Goal: Task Accomplishment & Management: Use online tool/utility

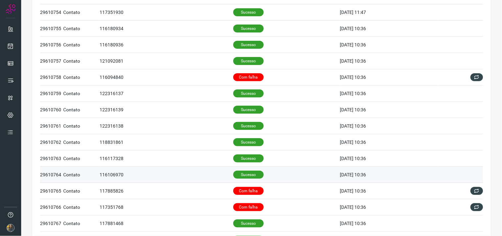
scroll to position [147, 0]
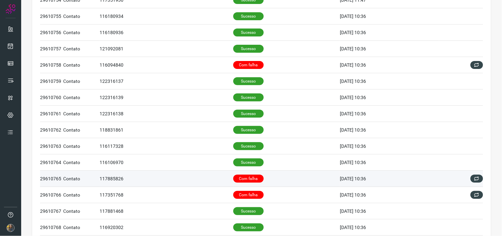
click at [239, 177] on p "Com falha" at bounding box center [248, 178] width 30 height 8
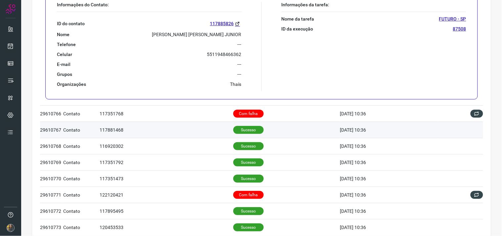
scroll to position [404, 0]
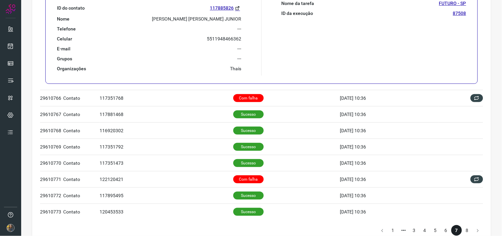
click at [176, 21] on p "[PERSON_NAME] [PERSON_NAME] JUNIOR" at bounding box center [196, 19] width 89 height 6
click at [176, 17] on p "[PERSON_NAME] [PERSON_NAME] JUNIOR" at bounding box center [196, 19] width 89 height 6
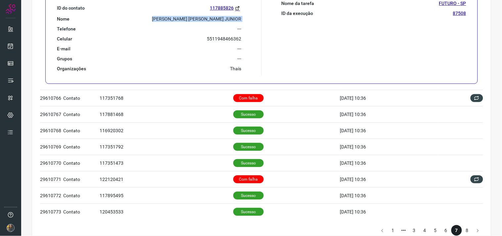
copy p "[PERSON_NAME] [PERSON_NAME] JUNIOR"
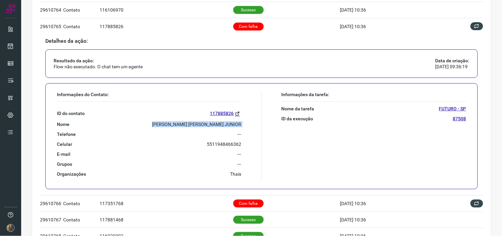
scroll to position [294, 0]
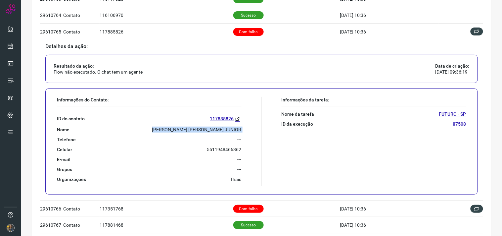
click at [215, 130] on p "[PERSON_NAME] [PERSON_NAME] JUNIOR" at bounding box center [196, 129] width 89 height 6
copy p "[PERSON_NAME] [PERSON_NAME] JUNIOR"
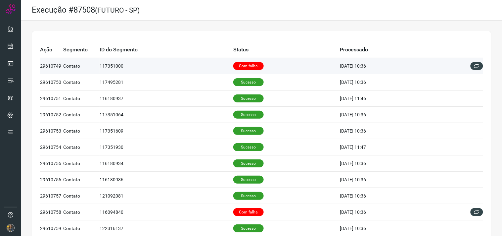
click at [249, 67] on p "Com falha" at bounding box center [248, 66] width 30 height 8
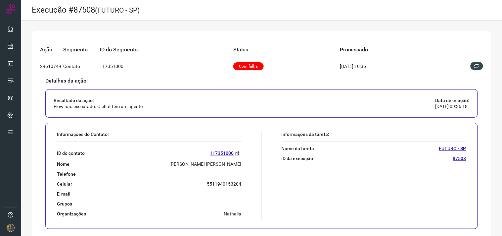
click at [230, 164] on p "Jose Pereira Salgado Junior" at bounding box center [206, 164] width 72 height 6
copy p "Jose Pereira Salgado Junior"
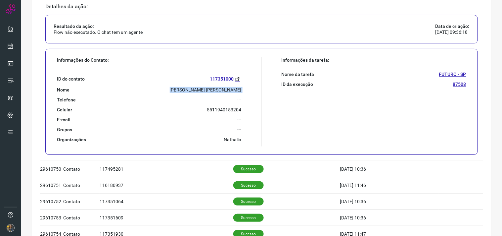
scroll to position [220, 0]
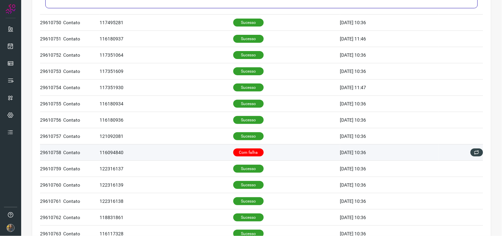
click at [214, 147] on td "116094840" at bounding box center [167, 152] width 134 height 16
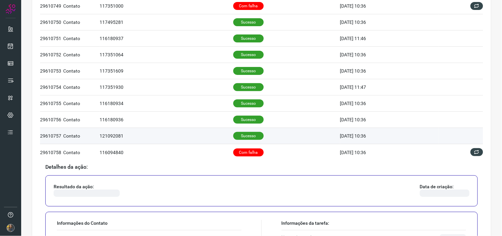
scroll to position [170, 0]
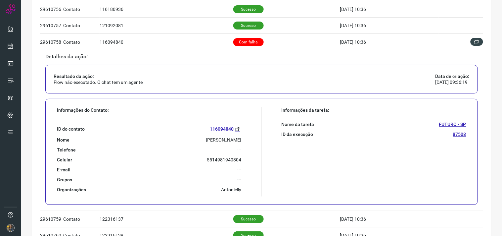
click at [206, 138] on p "JAYR CONTI JUNIOR" at bounding box center [223, 140] width 35 height 6
copy p "JAYR CONTI JUNIOR"
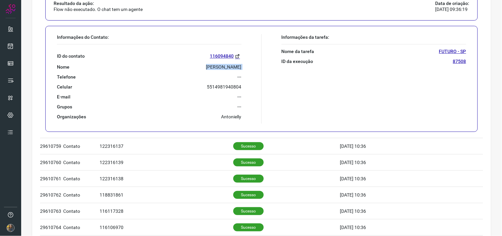
scroll to position [244, 0]
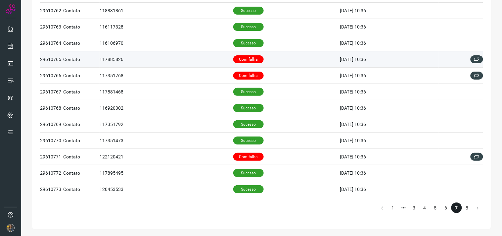
click at [264, 65] on td "Com falha" at bounding box center [286, 59] width 107 height 16
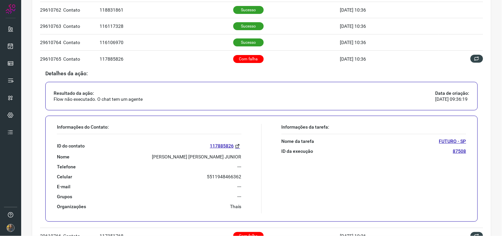
click at [152, 156] on p "[PERSON_NAME] [PERSON_NAME] JUNIOR" at bounding box center [196, 157] width 89 height 6
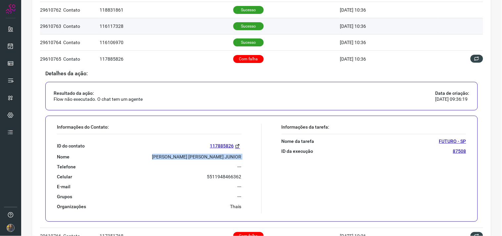
copy p "[PERSON_NAME] [PERSON_NAME] JUNIOR"
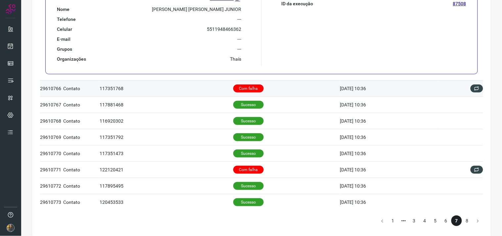
click at [256, 90] on td "Com falha" at bounding box center [286, 88] width 107 height 16
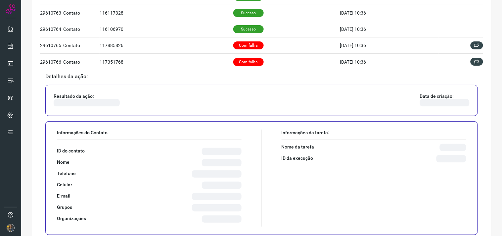
scroll to position [363, 0]
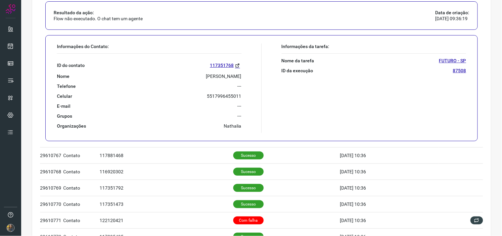
click at [197, 80] on div "ID do contato 117351768 Nome Fabio Ferreira Da Silva Telefone --- Celular 55179…" at bounding box center [149, 91] width 185 height 75
click at [206, 75] on p "Fabio Ferreira Da Silva" at bounding box center [223, 76] width 35 height 6
copy p "Fabio Ferreira Da Silva"
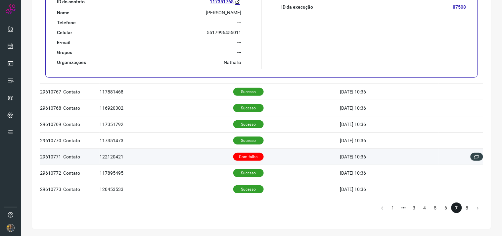
click at [239, 155] on p "Com falha" at bounding box center [248, 157] width 30 height 8
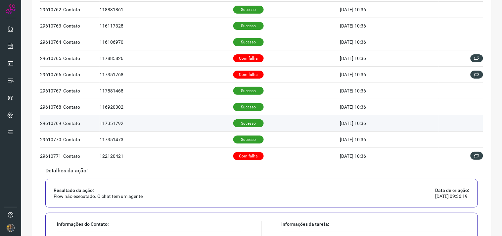
scroll to position [414, 0]
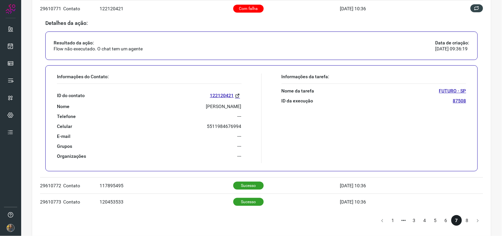
click at [206, 106] on p "MAURICIO LOPES DE OLIVEIRA" at bounding box center [223, 106] width 35 height 6
copy p "MAURICIO LOPES DE OLIVEIRA"
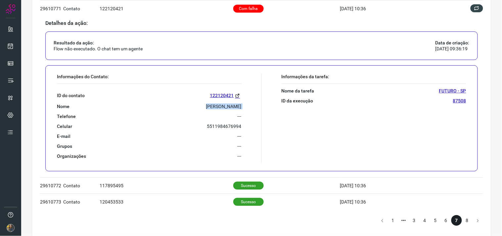
click at [462, 224] on li "8" at bounding box center [467, 220] width 11 height 11
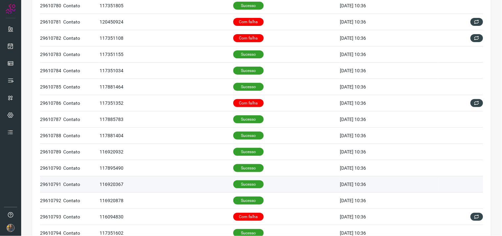
scroll to position [47, 0]
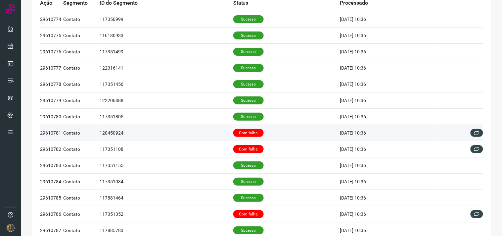
click at [274, 130] on td "Com falha" at bounding box center [286, 133] width 107 height 16
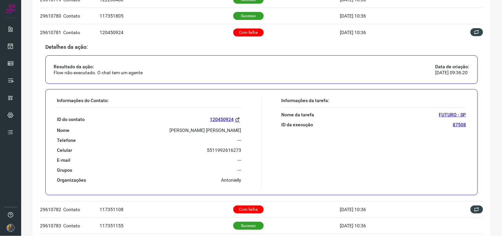
scroll to position [157, 0]
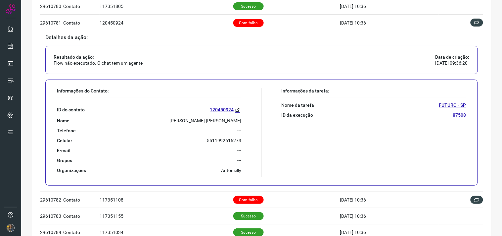
click at [198, 120] on p "Charon Lucio Silvestre" at bounding box center [206, 120] width 72 height 6
copy p "Charon Lucio Silvestre"
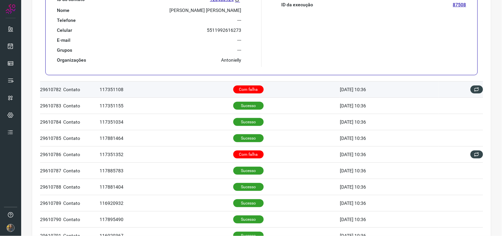
click at [247, 88] on p "Com falha" at bounding box center [248, 89] width 30 height 8
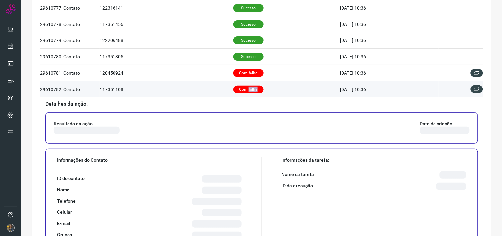
click at [247, 88] on p "Com falha" at bounding box center [248, 89] width 30 height 8
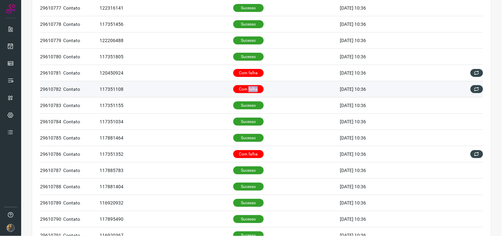
click at [246, 89] on p "Com falha" at bounding box center [248, 89] width 30 height 8
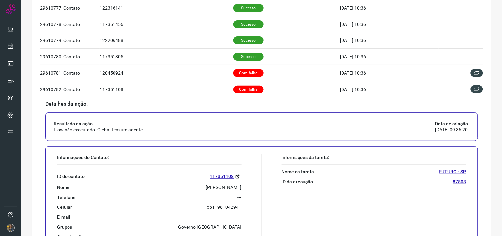
click at [212, 181] on div "ID do contato 117351108 Nome Cleusa Ferreira Santos Telefone --- Celular 551198…" at bounding box center [149, 201] width 185 height 75
drag, startPoint x: 212, startPoint y: 181, endPoint x: 214, endPoint y: 188, distance: 7.6
click at [214, 188] on div "ID do contato 117351108 Nome Cleusa Ferreira Santos Telefone --- Celular 551198…" at bounding box center [149, 201] width 185 height 75
click at [214, 188] on p "Cleusa Ferreira Santos" at bounding box center [223, 187] width 35 height 6
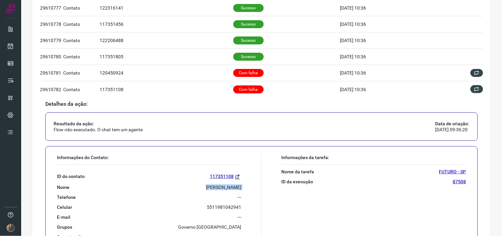
click at [214, 188] on p "Cleusa Ferreira Santos" at bounding box center [223, 187] width 35 height 6
drag, startPoint x: 214, startPoint y: 188, endPoint x: 228, endPoint y: 105, distance: 84.3
click at [228, 105] on p "Detalhes da ação:" at bounding box center [261, 104] width 433 height 6
click at [219, 187] on p "Cleusa Ferreira Santos" at bounding box center [223, 187] width 35 height 6
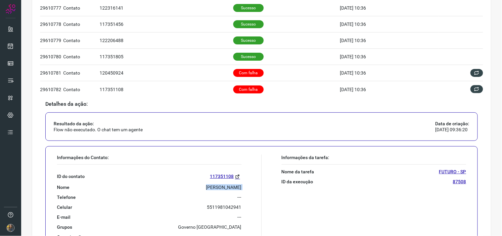
click at [219, 187] on p "Cleusa Ferreira Santos" at bounding box center [223, 187] width 35 height 6
copy p "Cleusa Ferreira Santos"
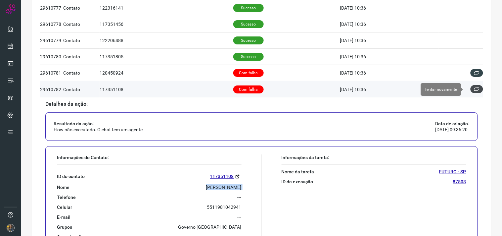
click at [474, 89] on icon at bounding box center [476, 88] width 5 height 5
click at [474, 89] on icon at bounding box center [477, 89] width 7 height 7
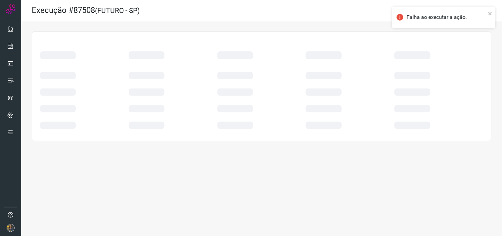
scroll to position [0, 0]
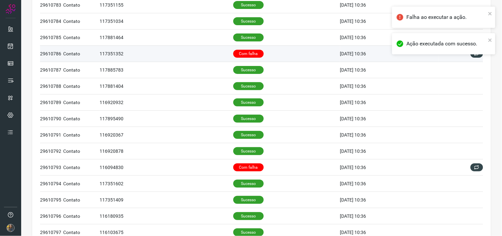
click at [267, 57] on td "Com falha" at bounding box center [286, 53] width 107 height 16
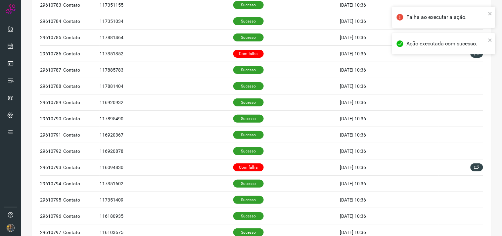
scroll to position [207, 0]
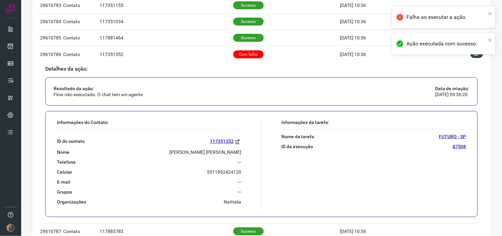
click at [209, 153] on p "Agnes De Oliveira Damasceno" at bounding box center [206, 152] width 72 height 6
copy p "Agnes De Oliveira Damasceno"
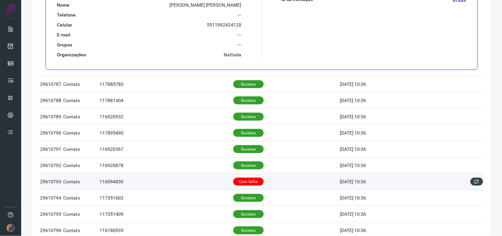
click at [268, 186] on td "Com falha" at bounding box center [286, 181] width 107 height 16
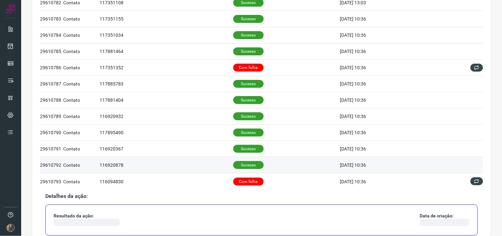
scroll to position [340, 0]
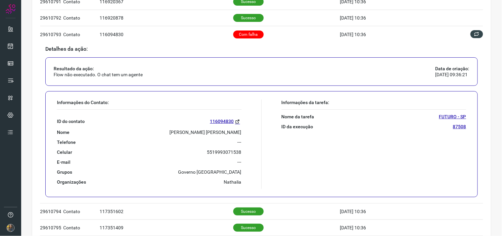
click at [206, 132] on p "JULIO CESAR FERREIRA RAMOS" at bounding box center [206, 132] width 72 height 6
copy p "JULIO CESAR FERREIRA RAMOS"
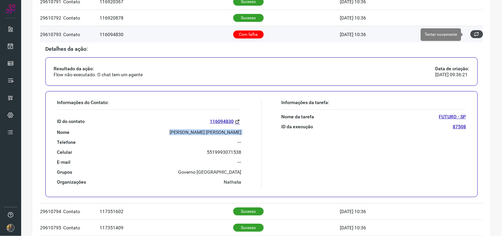
click at [474, 35] on icon at bounding box center [476, 33] width 5 height 5
click at [474, 34] on icon at bounding box center [477, 34] width 7 height 7
click at [474, 34] on icon at bounding box center [477, 34] width 6 height 6
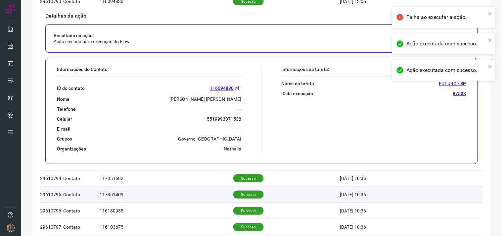
scroll to position [428, 0]
